Goal: Information Seeking & Learning: Learn about a topic

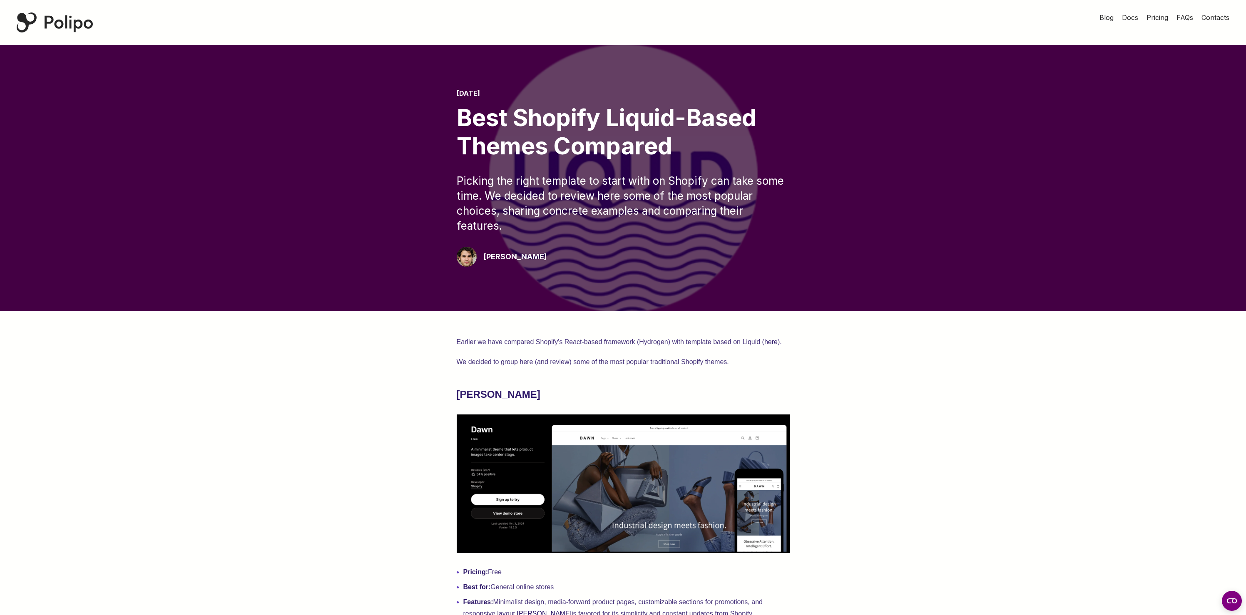
drag, startPoint x: 363, startPoint y: 298, endPoint x: 311, endPoint y: 300, distance: 51.2
click at [362, 298] on div at bounding box center [623, 178] width 1246 height 266
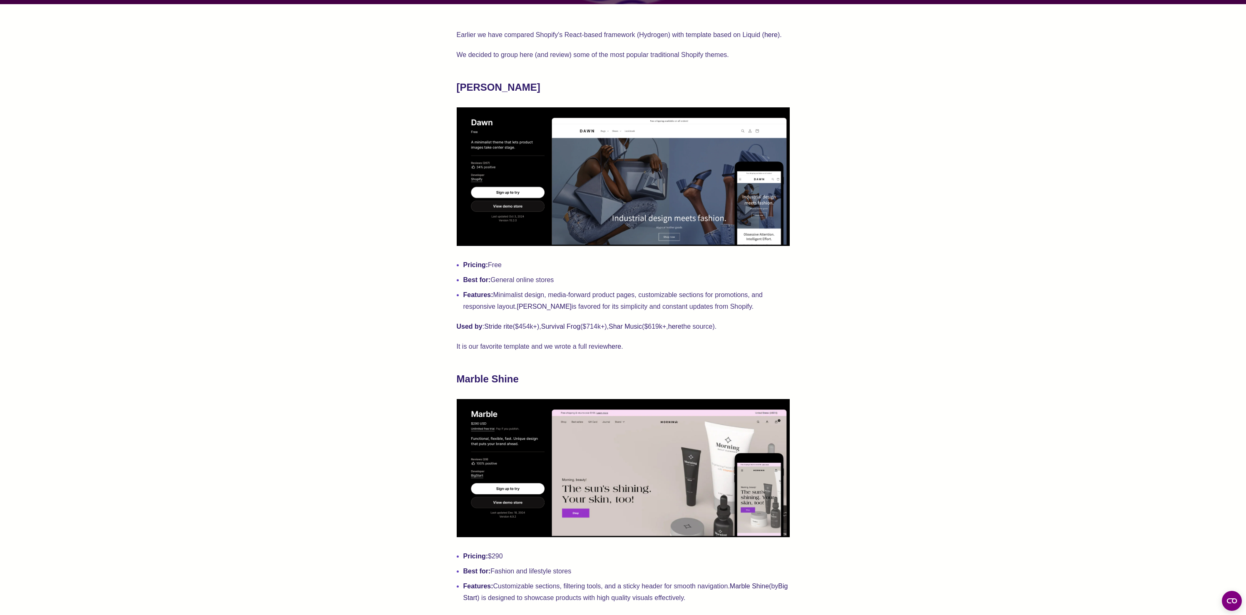
scroll to position [308, 0]
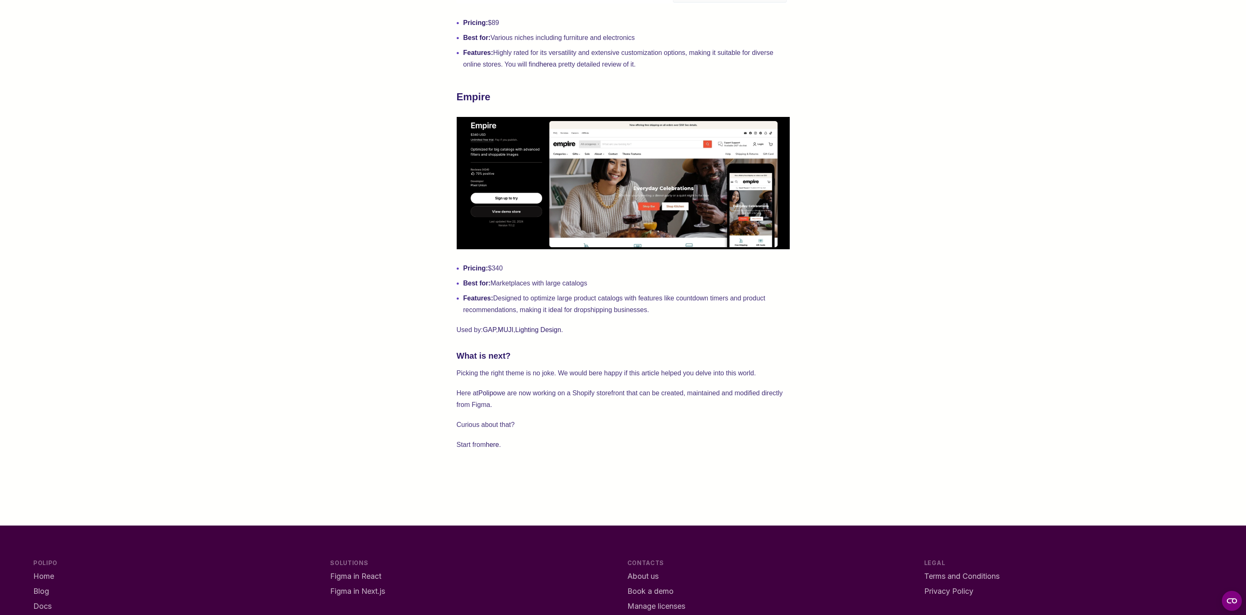
scroll to position [2349, 0]
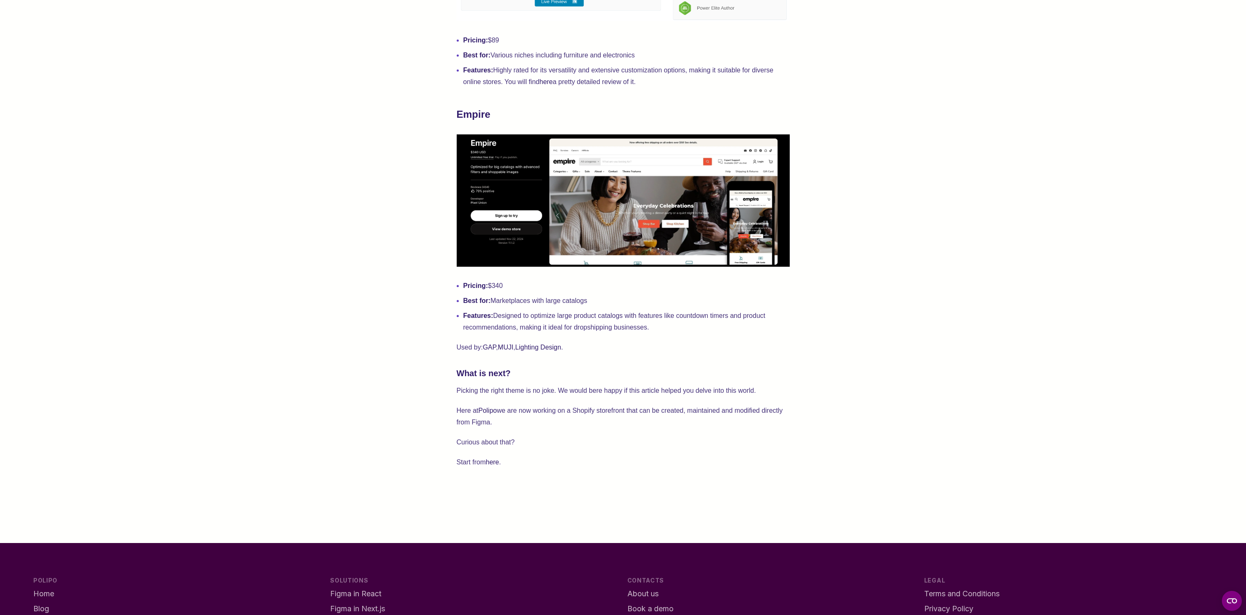
scroll to position [2231, 0]
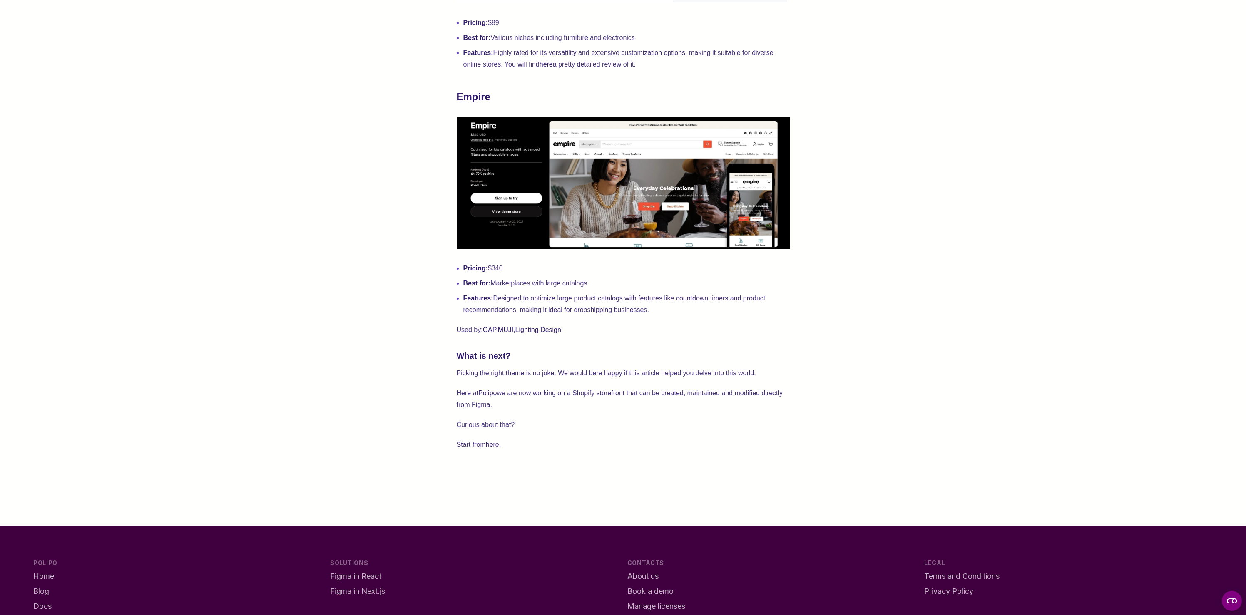
click at [520, 181] on img at bounding box center [623, 183] width 333 height 132
click at [477, 92] on strong "Empire" at bounding box center [474, 96] width 34 height 11
copy strong "Empire"
